Goal: Information Seeking & Learning: Find specific fact

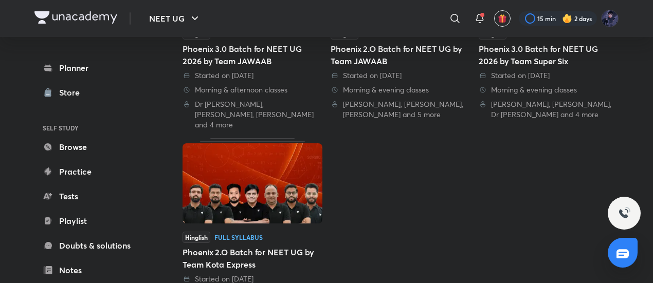
scroll to position [223, 0]
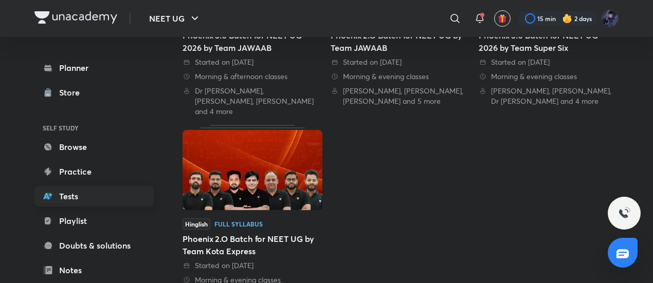
click at [83, 195] on link "Tests" at bounding box center [93, 196] width 119 height 21
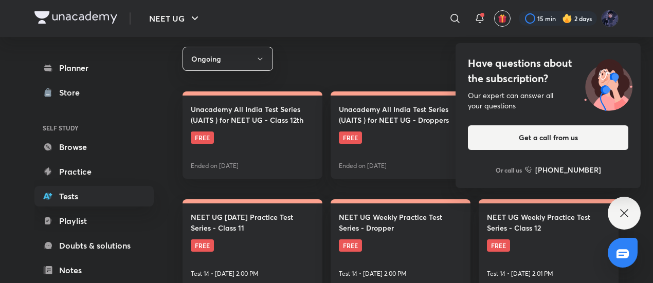
scroll to position [181, 0]
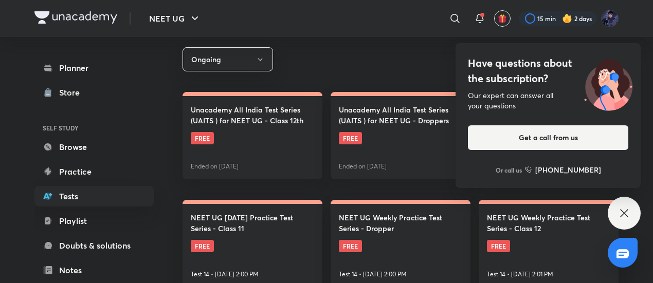
click at [629, 205] on div "Have questions about the subscription? Our expert can answer all your questions…" at bounding box center [624, 213] width 33 height 33
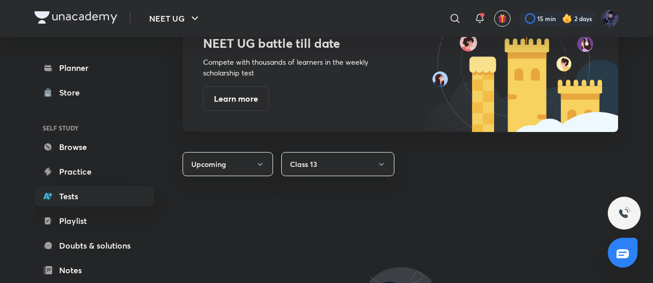
scroll to position [578, 0]
click at [262, 166] on icon "button" at bounding box center [260, 164] width 8 height 8
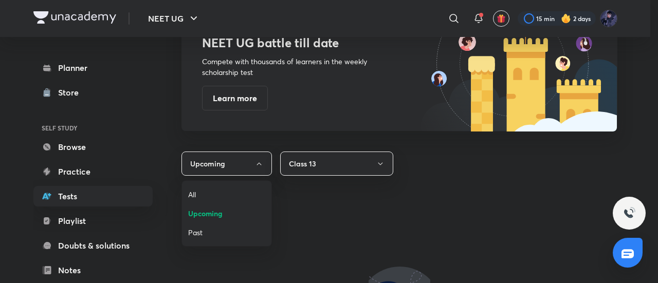
click at [232, 192] on span "All" at bounding box center [226, 194] width 77 height 11
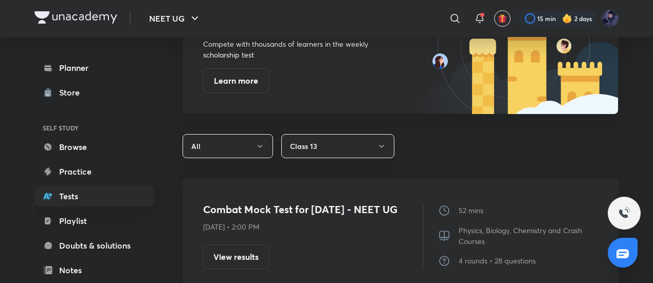
scroll to position [585, 0]
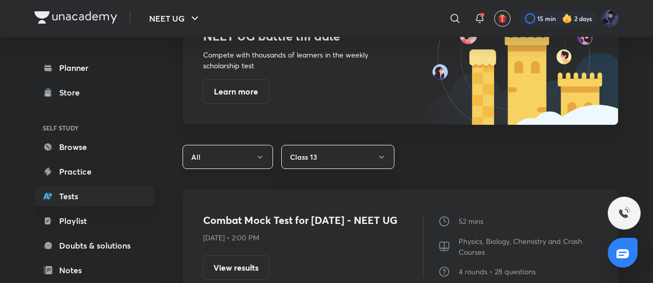
click at [227, 145] on button "All" at bounding box center [227, 157] width 90 height 24
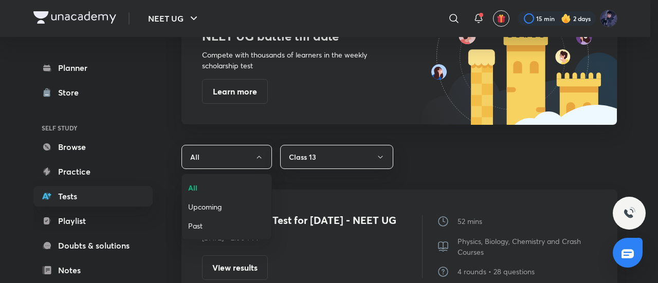
click at [210, 205] on span "Upcoming" at bounding box center [226, 207] width 77 height 11
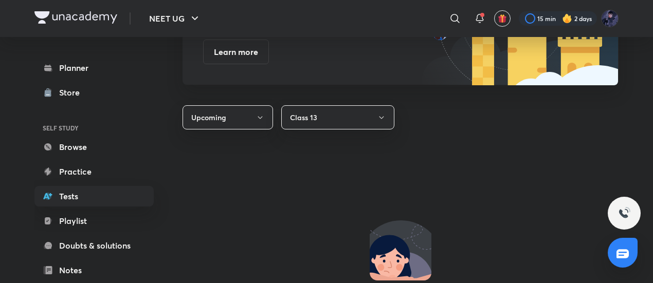
scroll to position [626, 0]
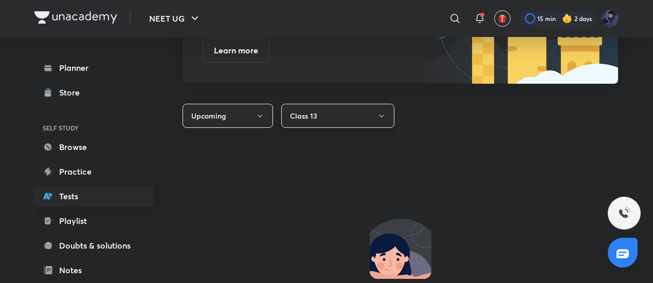
click at [334, 111] on button "Class 13" at bounding box center [337, 116] width 113 height 24
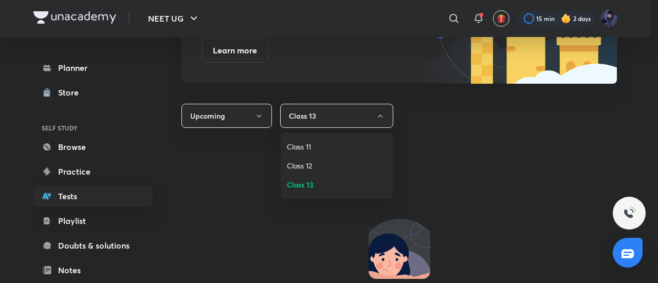
click at [304, 172] on li "Class 12" at bounding box center [337, 165] width 112 height 19
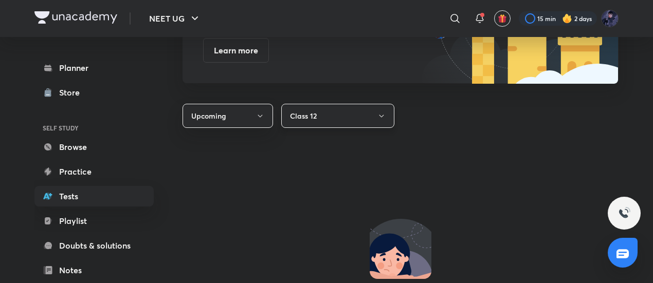
click at [336, 117] on button "Class 12" at bounding box center [337, 116] width 113 height 24
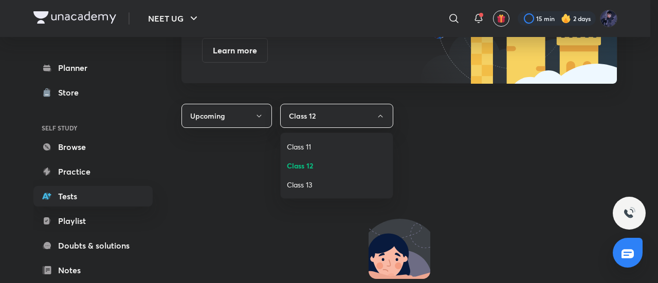
click at [300, 182] on span "Class 13" at bounding box center [337, 184] width 100 height 11
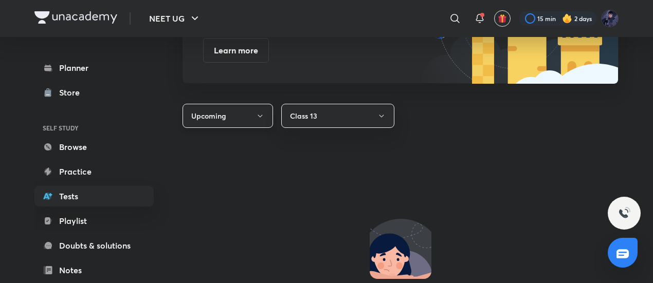
click at [254, 121] on button "Upcoming" at bounding box center [227, 116] width 90 height 24
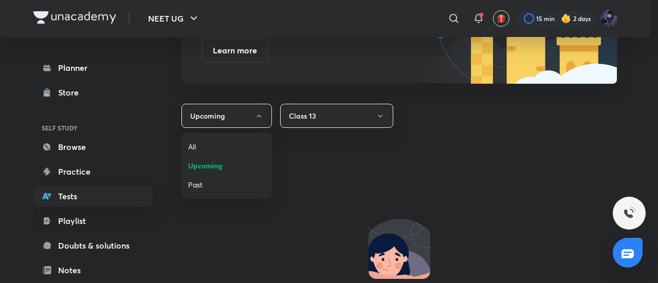
click at [210, 182] on span "Past" at bounding box center [226, 184] width 77 height 11
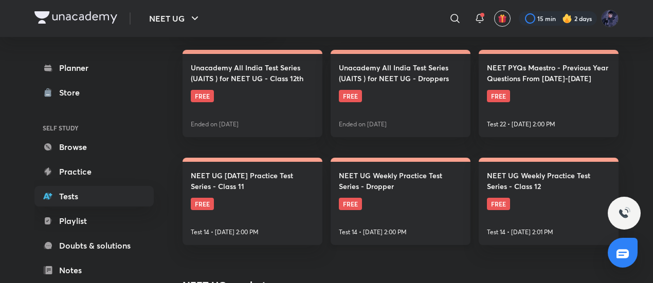
scroll to position [224, 0]
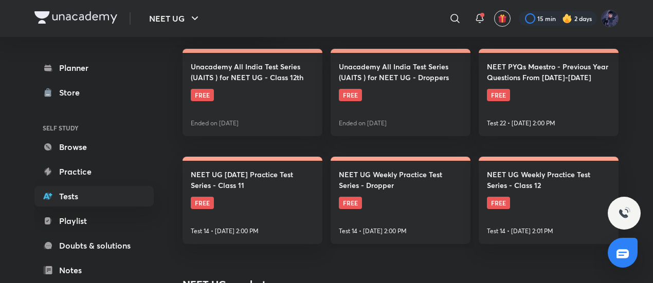
click at [354, 227] on p "Test 14 • [DATE] 2:00 PM" at bounding box center [373, 231] width 68 height 9
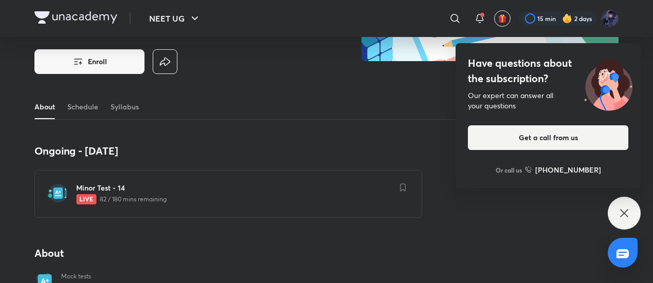
scroll to position [142, 0]
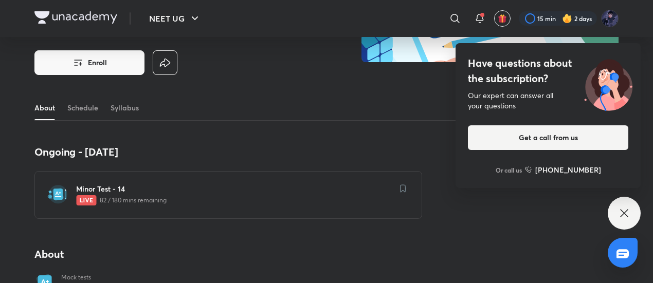
click at [100, 107] on div "About Schedule Syllabus" at bounding box center [326, 108] width 584 height 25
click at [92, 107] on link "Schedule" at bounding box center [82, 108] width 31 height 25
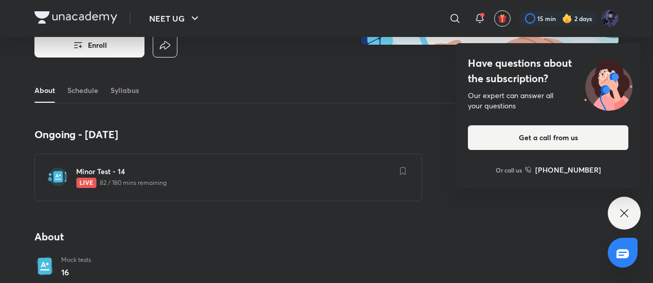
scroll to position [160, 0]
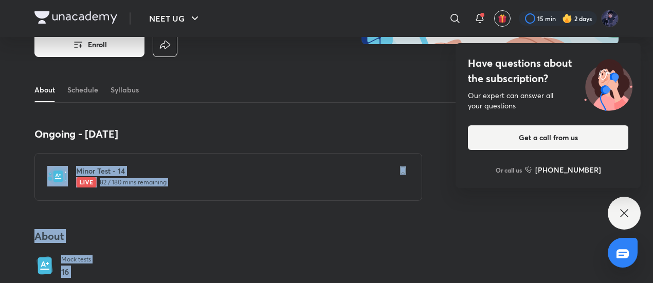
drag, startPoint x: 620, startPoint y: 213, endPoint x: 431, endPoint y: 137, distance: 204.6
click at [621, 214] on icon at bounding box center [624, 213] width 12 height 12
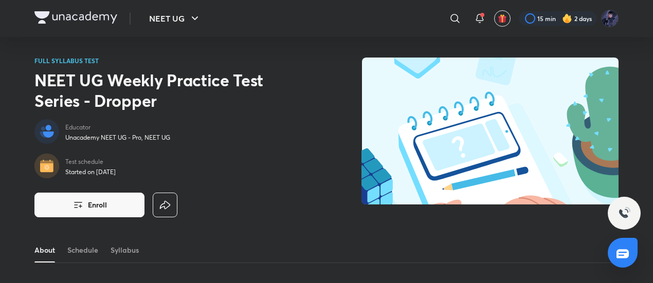
scroll to position [2, 0]
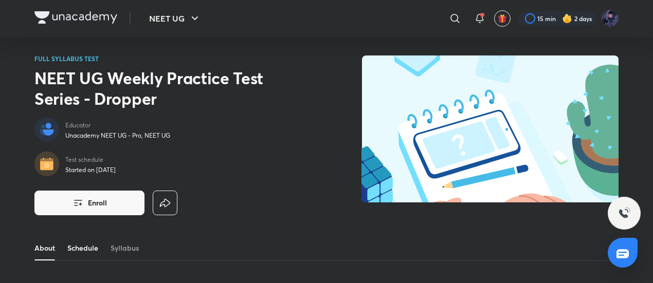
click at [80, 249] on link "Schedule" at bounding box center [82, 248] width 31 height 25
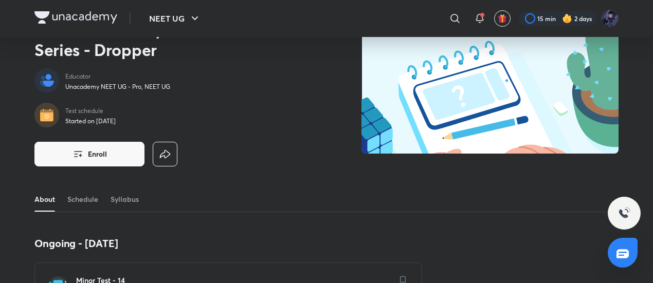
scroll to position [51, 0]
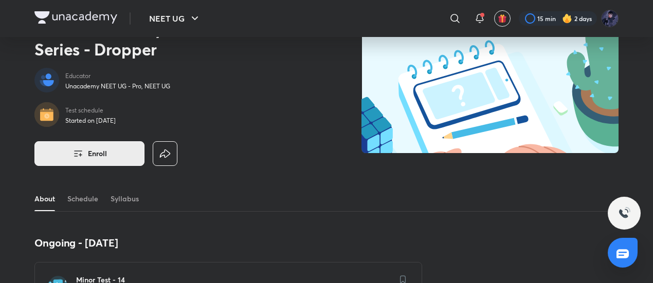
click at [123, 152] on button "Enroll" at bounding box center [89, 153] width 110 height 25
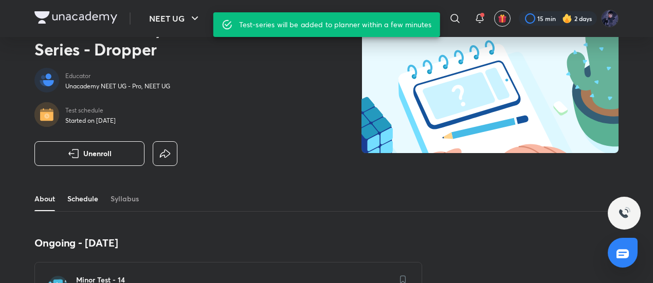
click at [93, 198] on link "Schedule" at bounding box center [82, 199] width 31 height 25
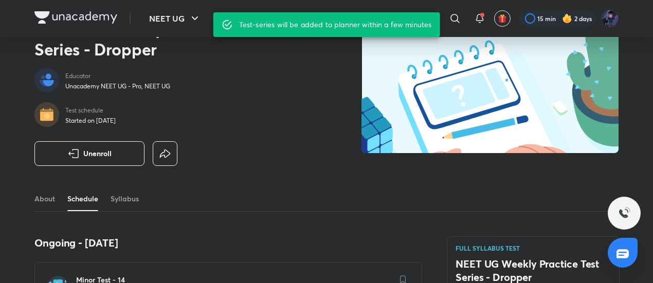
scroll to position [461, 0]
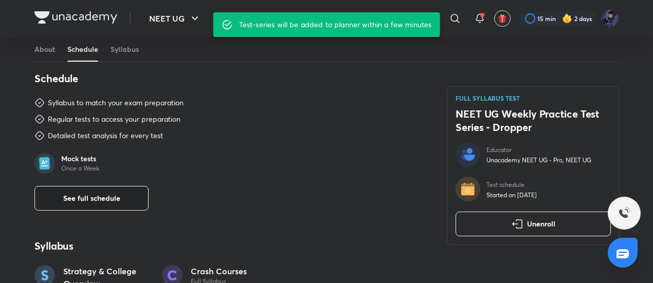
click at [122, 204] on button "See full schedule" at bounding box center [91, 198] width 114 height 25
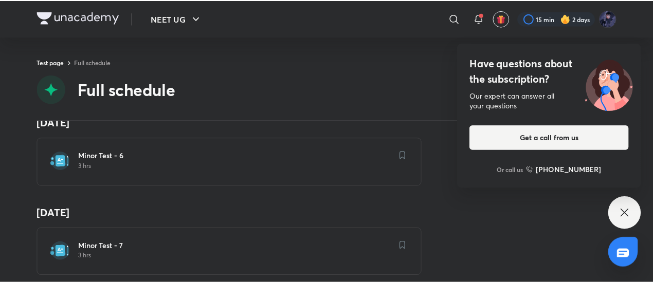
scroll to position [567, 0]
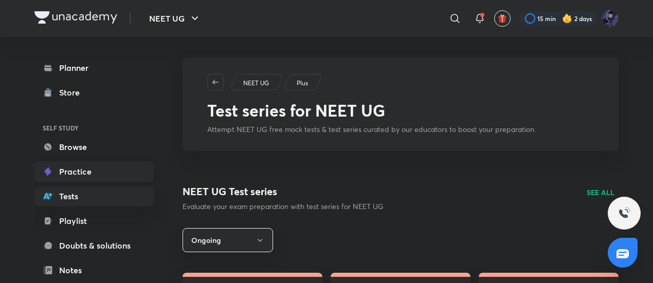
click at [107, 179] on link "Practice" at bounding box center [93, 171] width 119 height 21
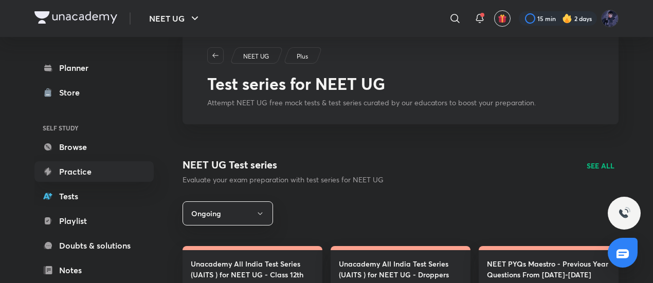
scroll to position [39, 0]
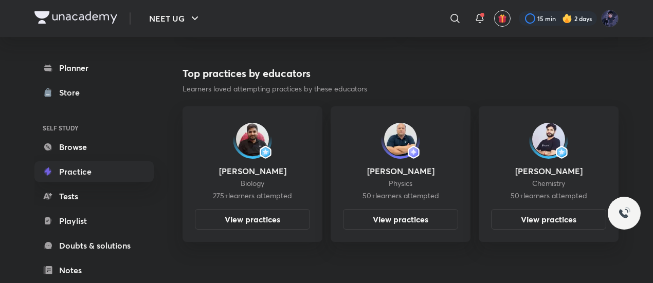
scroll to position [355, 0]
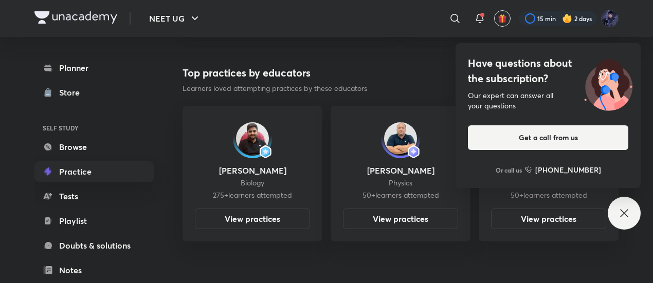
click at [630, 209] on div "Have questions about the subscription? Our expert can answer all your questions…" at bounding box center [624, 213] width 33 height 33
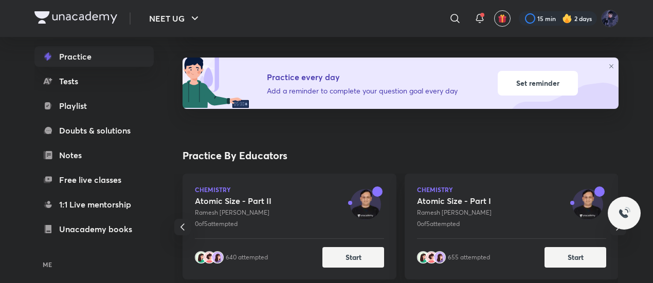
scroll to position [0, 0]
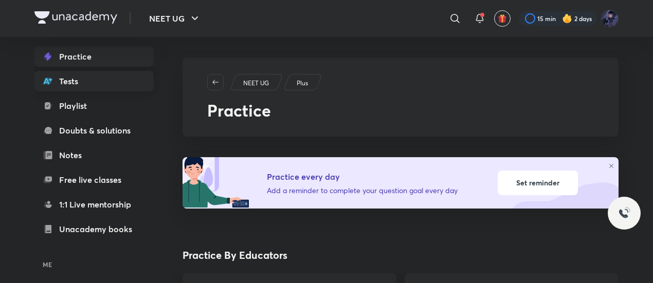
click at [90, 87] on link "Tests" at bounding box center [93, 81] width 119 height 21
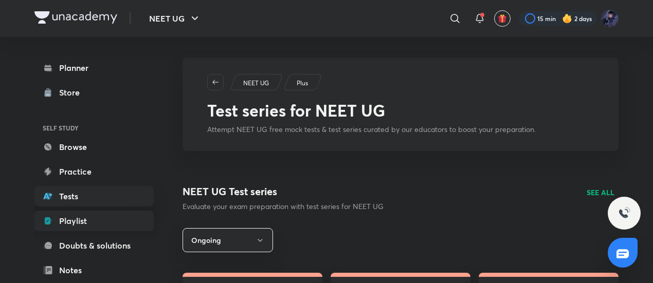
click at [79, 220] on link "Playlist" at bounding box center [93, 221] width 119 height 21
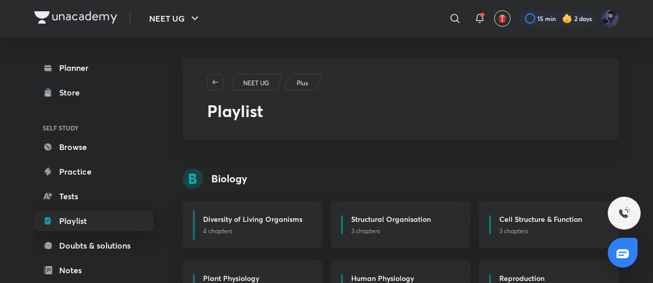
click at [112, 229] on link "Playlist" at bounding box center [93, 221] width 119 height 21
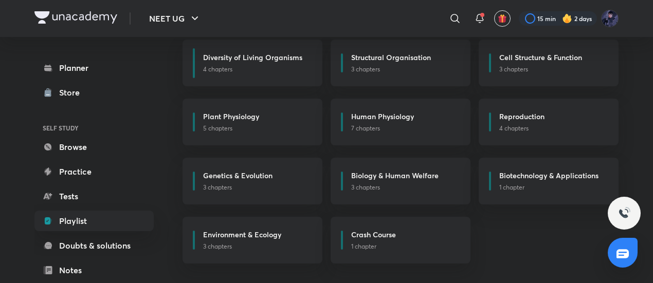
scroll to position [162, 0]
click at [346, 228] on div "Crash Course 1 chapter" at bounding box center [401, 239] width 140 height 47
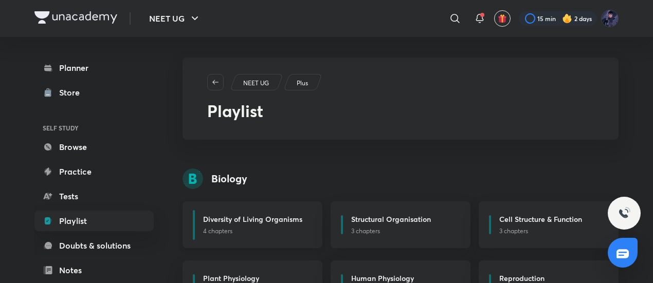
scroll to position [62, 0]
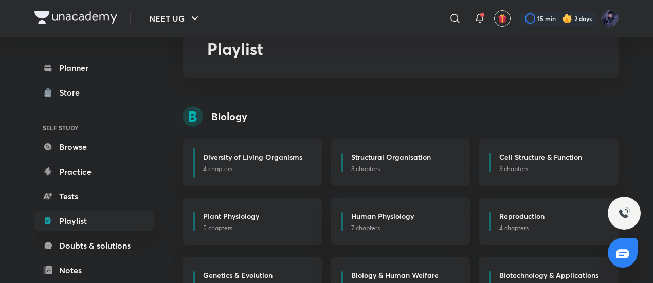
click at [422, 167] on p "3 chapters" at bounding box center [404, 169] width 107 height 9
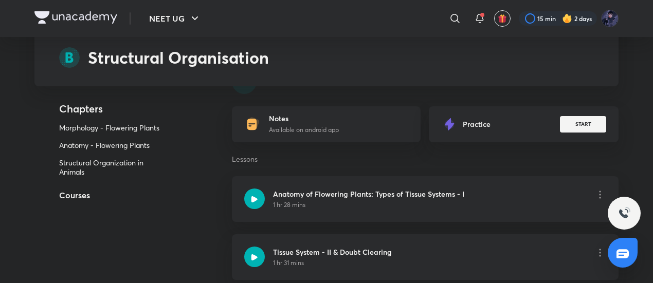
scroll to position [359, 0]
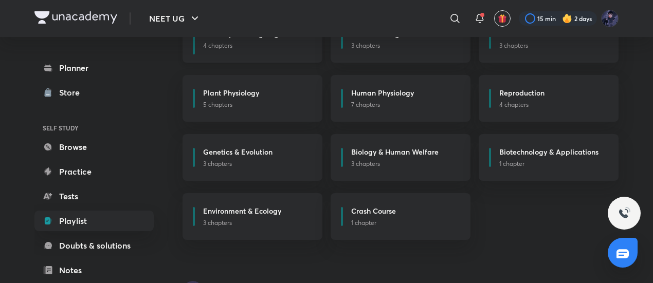
scroll to position [186, 0]
click at [289, 209] on div "Environment & Ecology" at bounding box center [256, 211] width 107 height 13
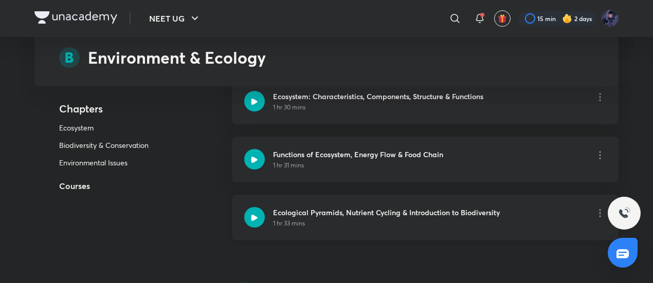
scroll to position [195, 0]
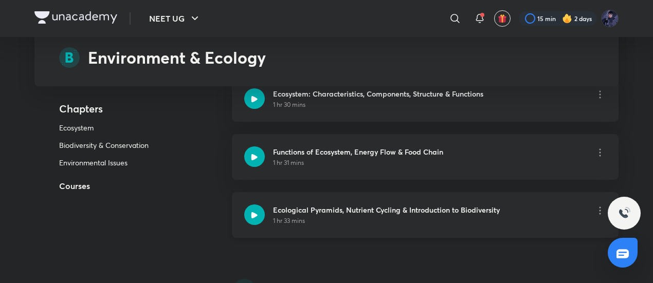
click at [283, 214] on h6 "Ecological Pyramids, Nutrient Cycling & Introduction to Biodiversity" at bounding box center [386, 210] width 227 height 11
click at [264, 214] on div at bounding box center [254, 215] width 21 height 21
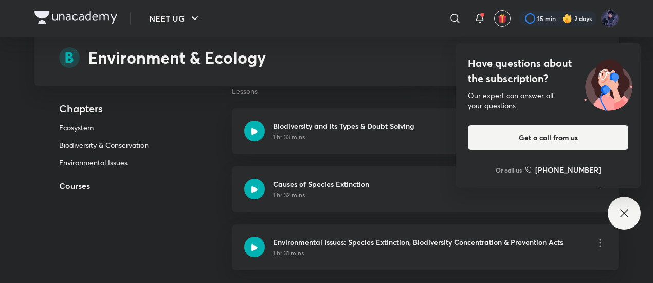
scroll to position [195, 0]
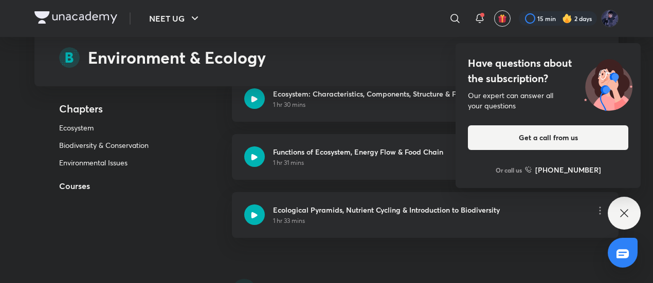
click at [632, 218] on div "Have questions about the subscription? Our expert can answer all your questions…" at bounding box center [624, 213] width 33 height 33
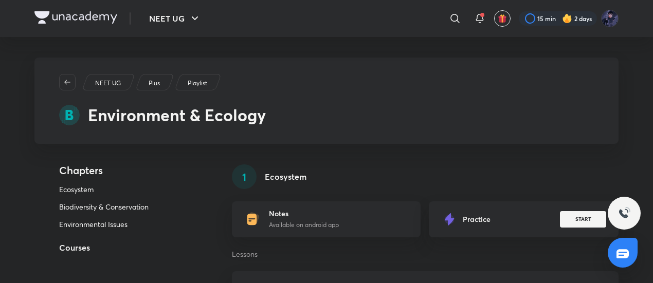
scroll to position [27, 0]
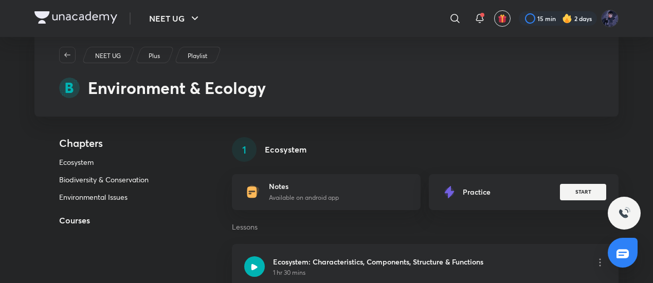
click at [263, 190] on div "Notes Available on android app" at bounding box center [326, 192] width 189 height 36
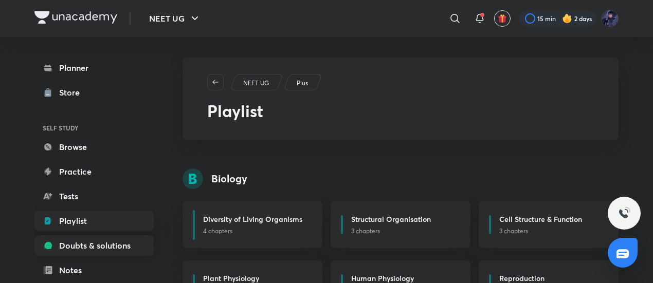
click at [98, 240] on link "Doubts & solutions" at bounding box center [93, 245] width 119 height 21
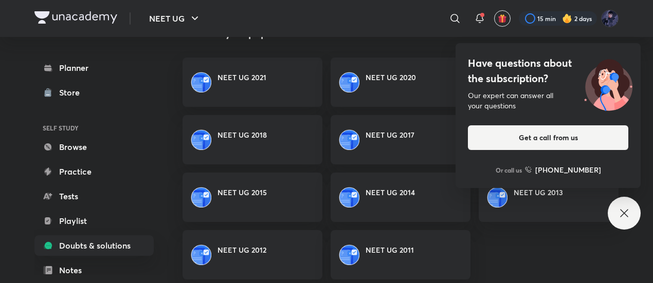
scroll to position [646, 0]
click at [622, 213] on icon at bounding box center [624, 213] width 12 height 12
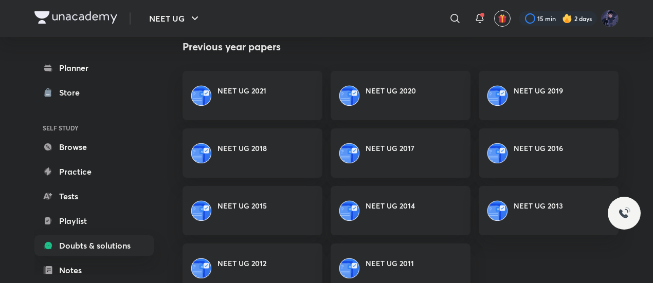
scroll to position [631, 0]
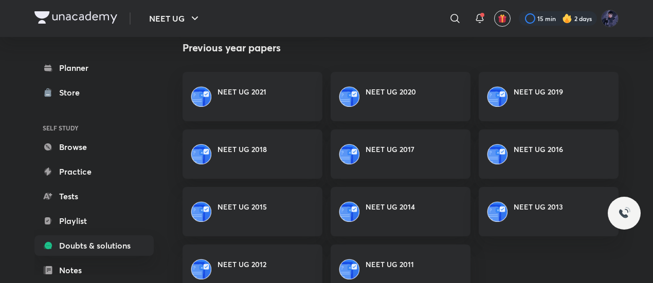
click at [410, 154] on h6 "NEET UG 2017" at bounding box center [390, 149] width 49 height 11
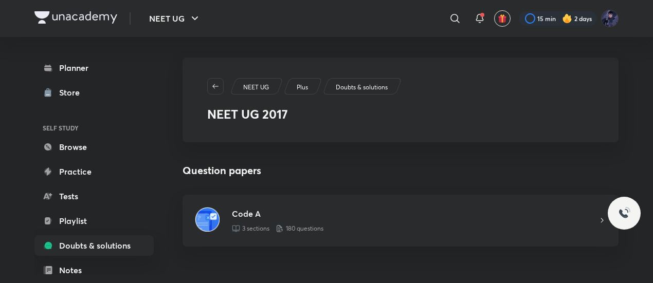
scroll to position [10, 0]
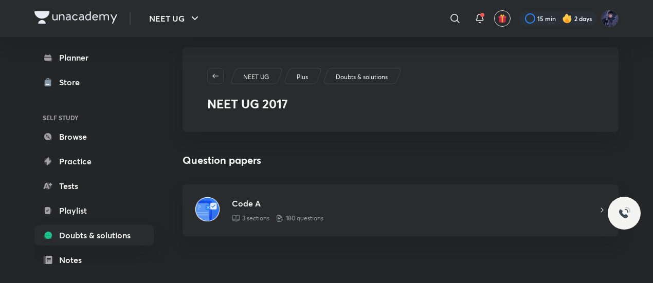
click at [383, 210] on div "Code A 3 sections 180 questions" at bounding box center [415, 210] width 366 height 26
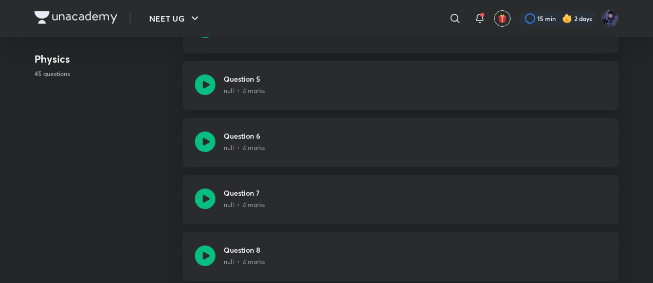
scroll to position [405, 0]
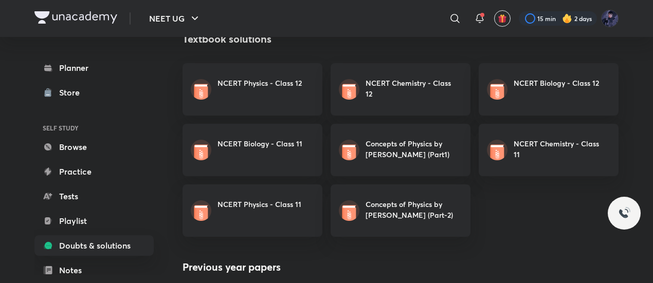
scroll to position [412, 0]
click at [359, 144] on img at bounding box center [349, 149] width 21 height 21
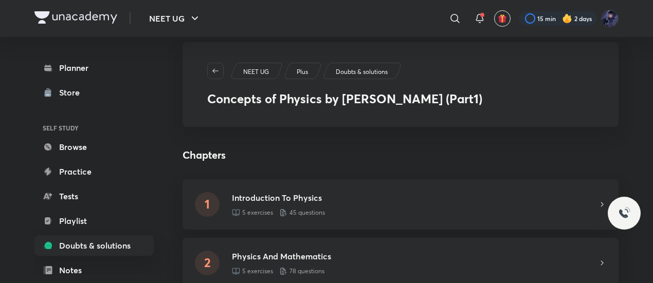
scroll to position [47, 0]
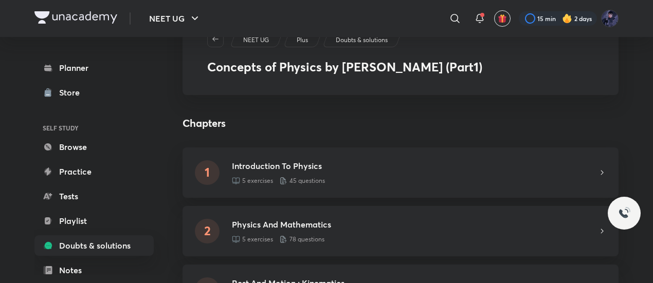
click at [331, 175] on div "Introduction To Physics 5 exercises 45 questions" at bounding box center [415, 173] width 366 height 26
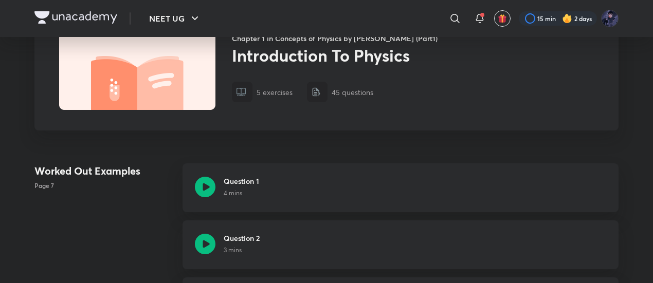
scroll to position [75, 0]
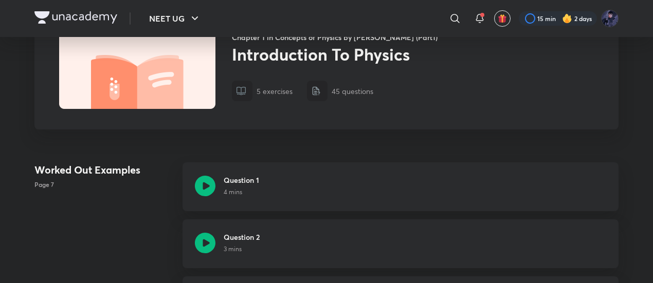
click at [216, 184] on div "Question 1 4 mins" at bounding box center [400, 186] width 436 height 49
click at [206, 186] on icon at bounding box center [205, 186] width 21 height 21
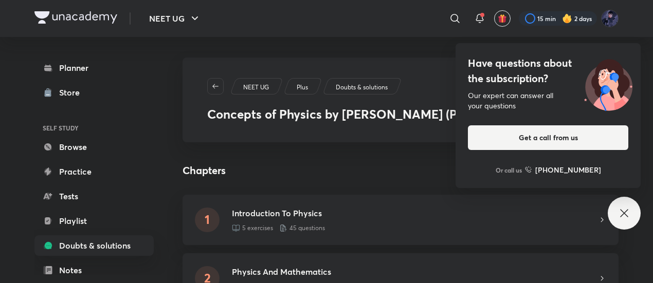
click at [624, 212] on icon at bounding box center [624, 213] width 12 height 12
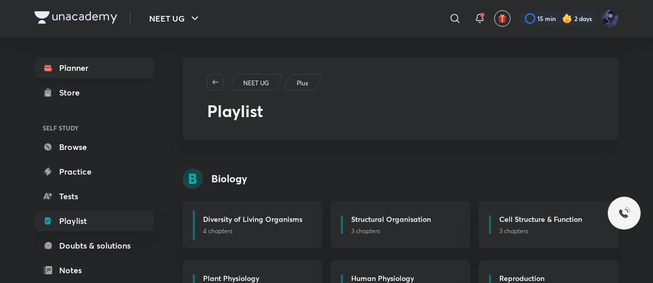
click at [80, 70] on link "Planner" at bounding box center [93, 68] width 119 height 21
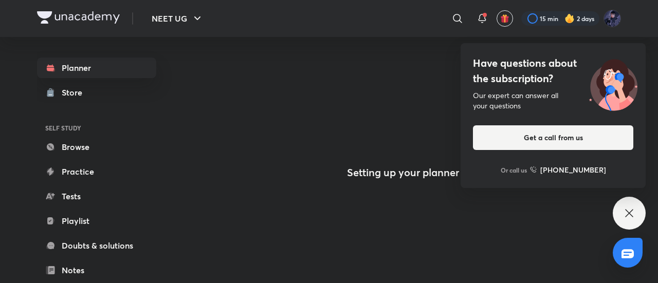
click at [636, 224] on div "Have questions about the subscription? Our expert can answer all your questions…" at bounding box center [629, 213] width 33 height 33
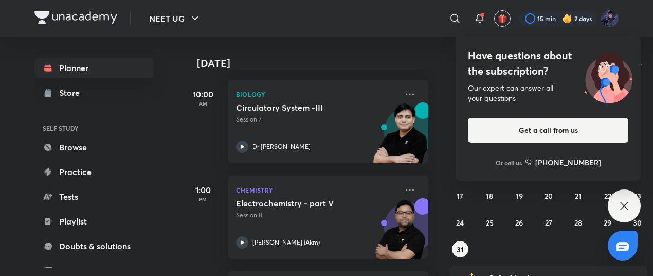
scroll to position [308, 0]
